Goal: Find specific page/section: Find specific page/section

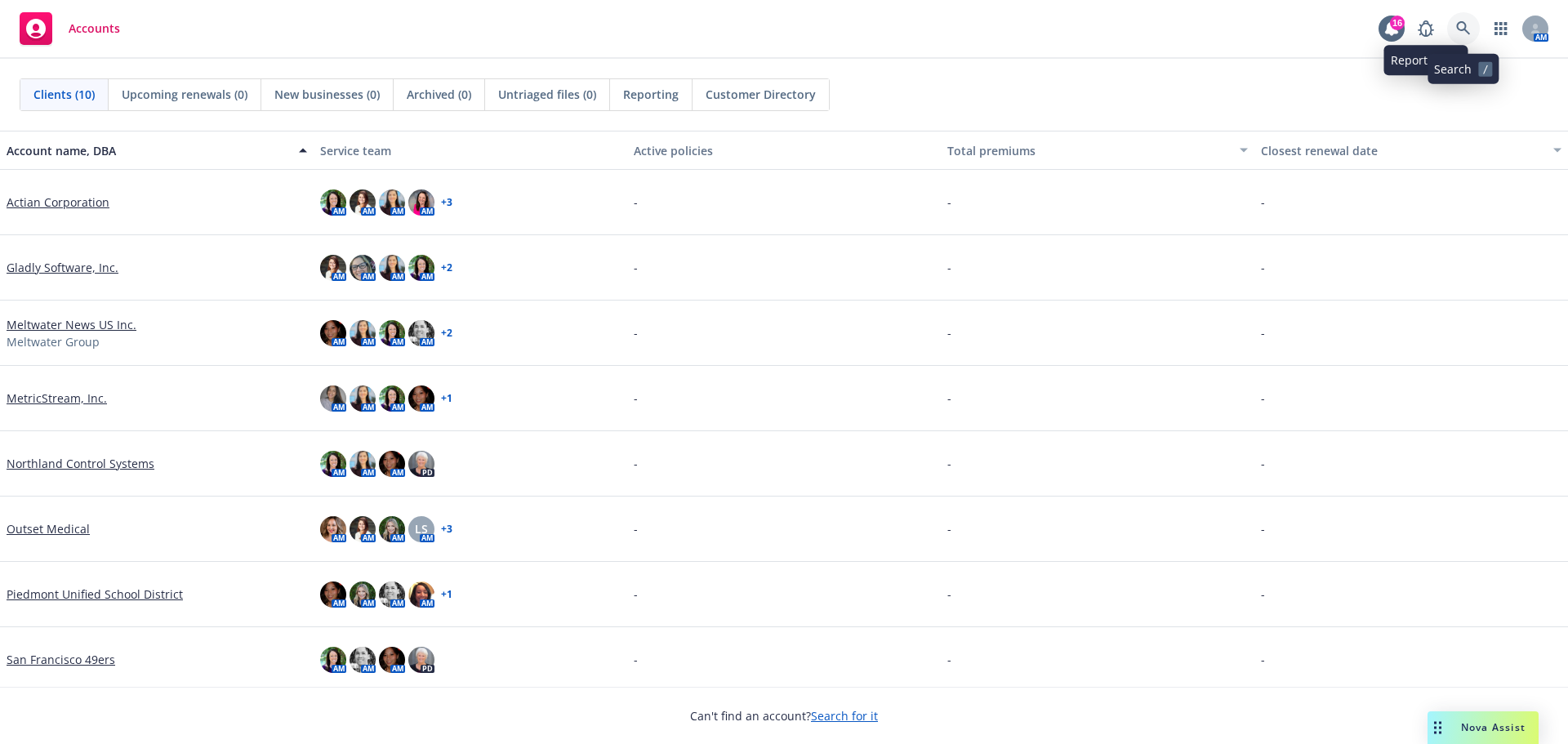
click at [1456, 24] on icon at bounding box center [1463, 28] width 15 height 15
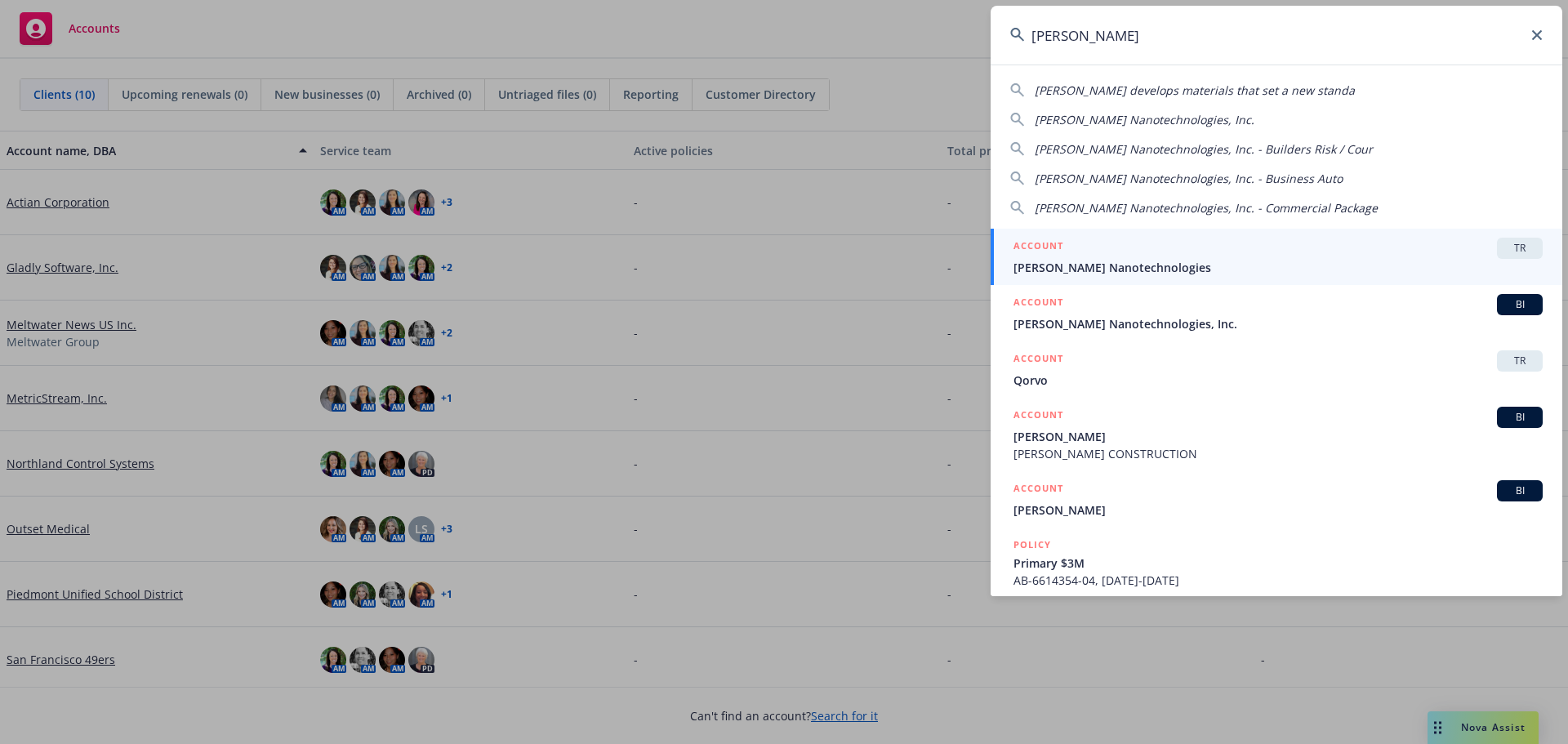
type input "sila"
click at [1140, 274] on span "[PERSON_NAME] Nanotechnologies" at bounding box center [1278, 267] width 529 height 17
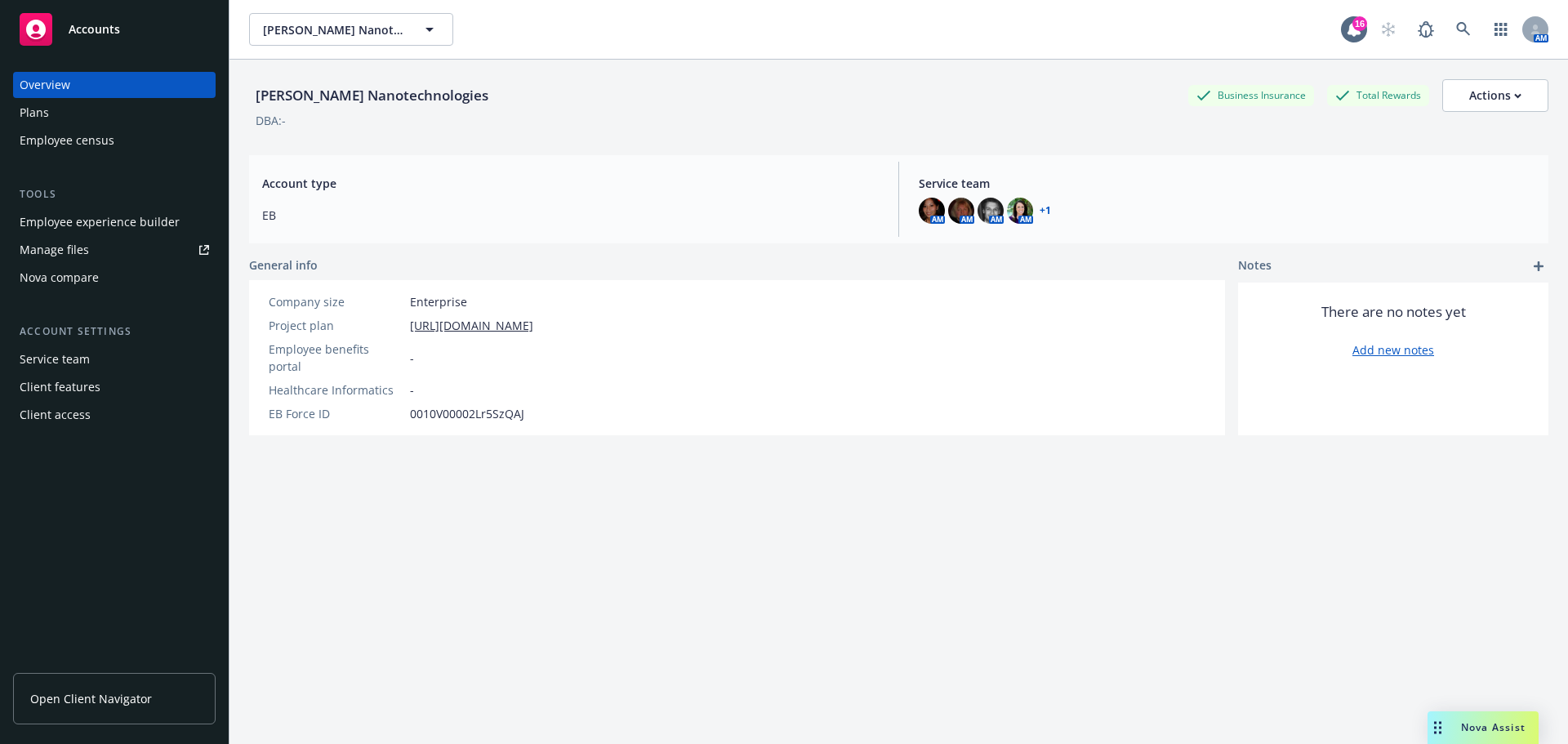
click at [92, 697] on span "Open Client Navigator" at bounding box center [91, 698] width 122 height 17
click at [141, 706] on span "Open Client Navigator" at bounding box center [91, 698] width 122 height 17
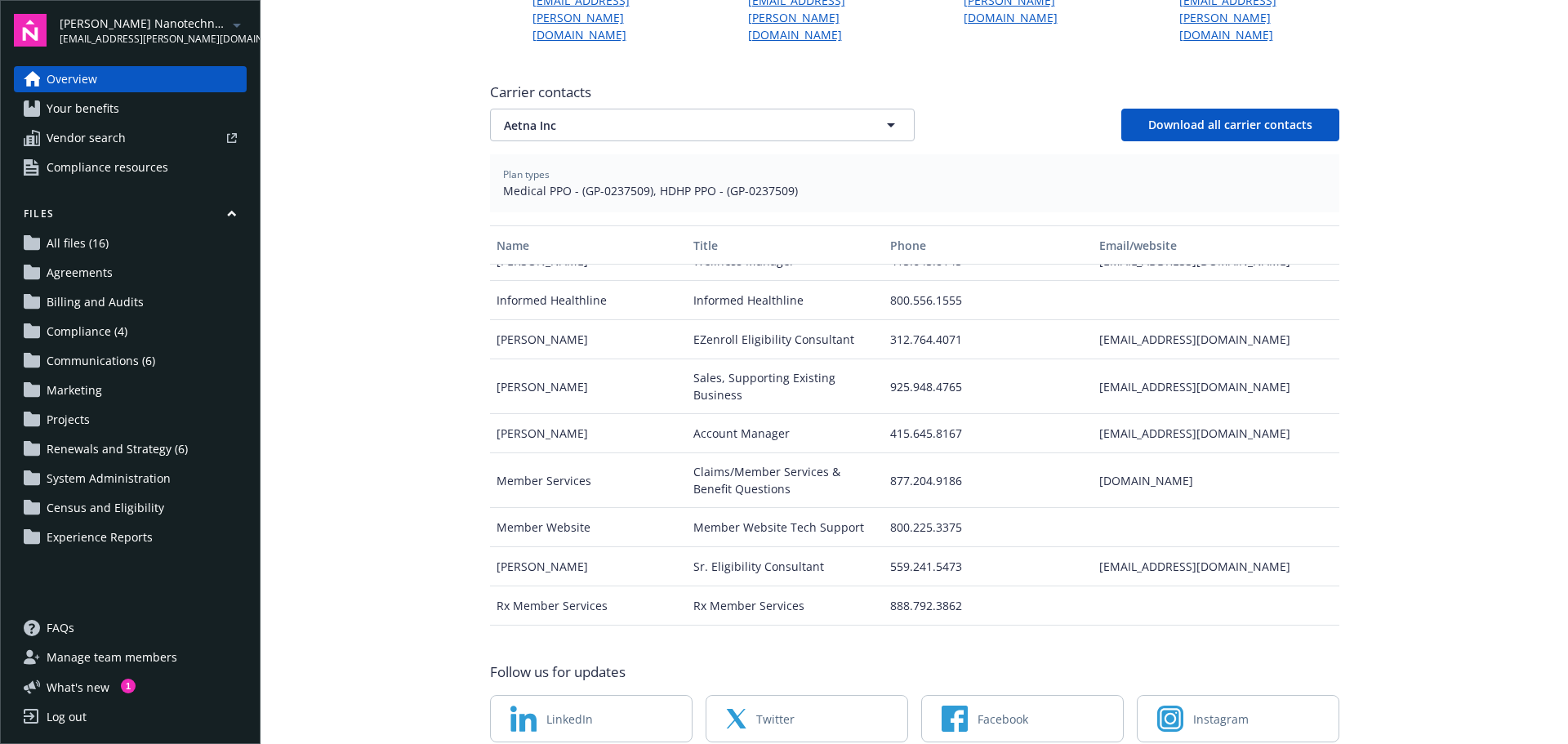
scroll to position [210, 0]
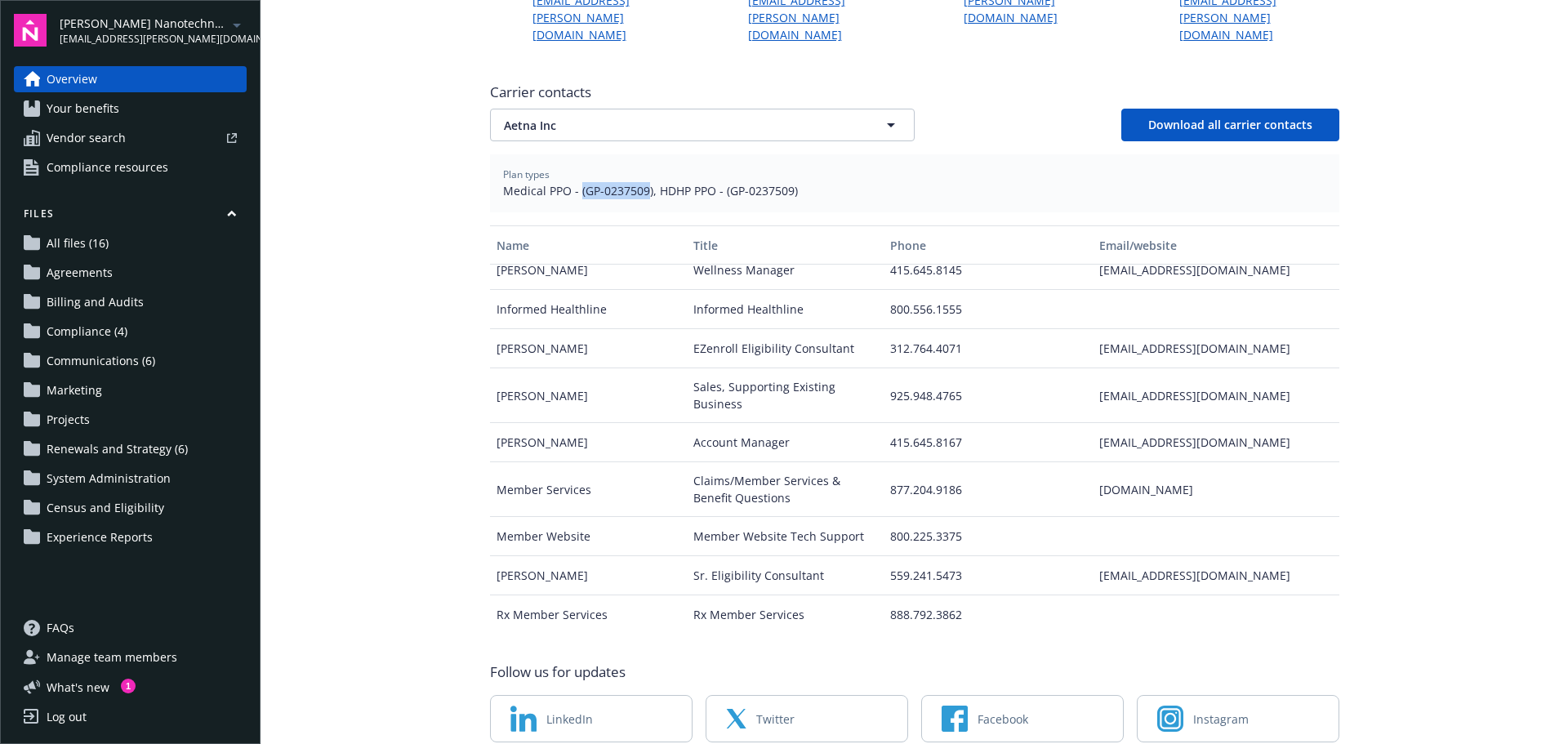
drag, startPoint x: 643, startPoint y: 159, endPoint x: 572, endPoint y: 156, distance: 71.1
click at [572, 182] on span "Medical PPO - (GP-0237509), HDHP PPO - (GP-0237509)" at bounding box center [914, 190] width 823 height 17
copy span "(GP-0237509"
